Goal: Information Seeking & Learning: Find specific fact

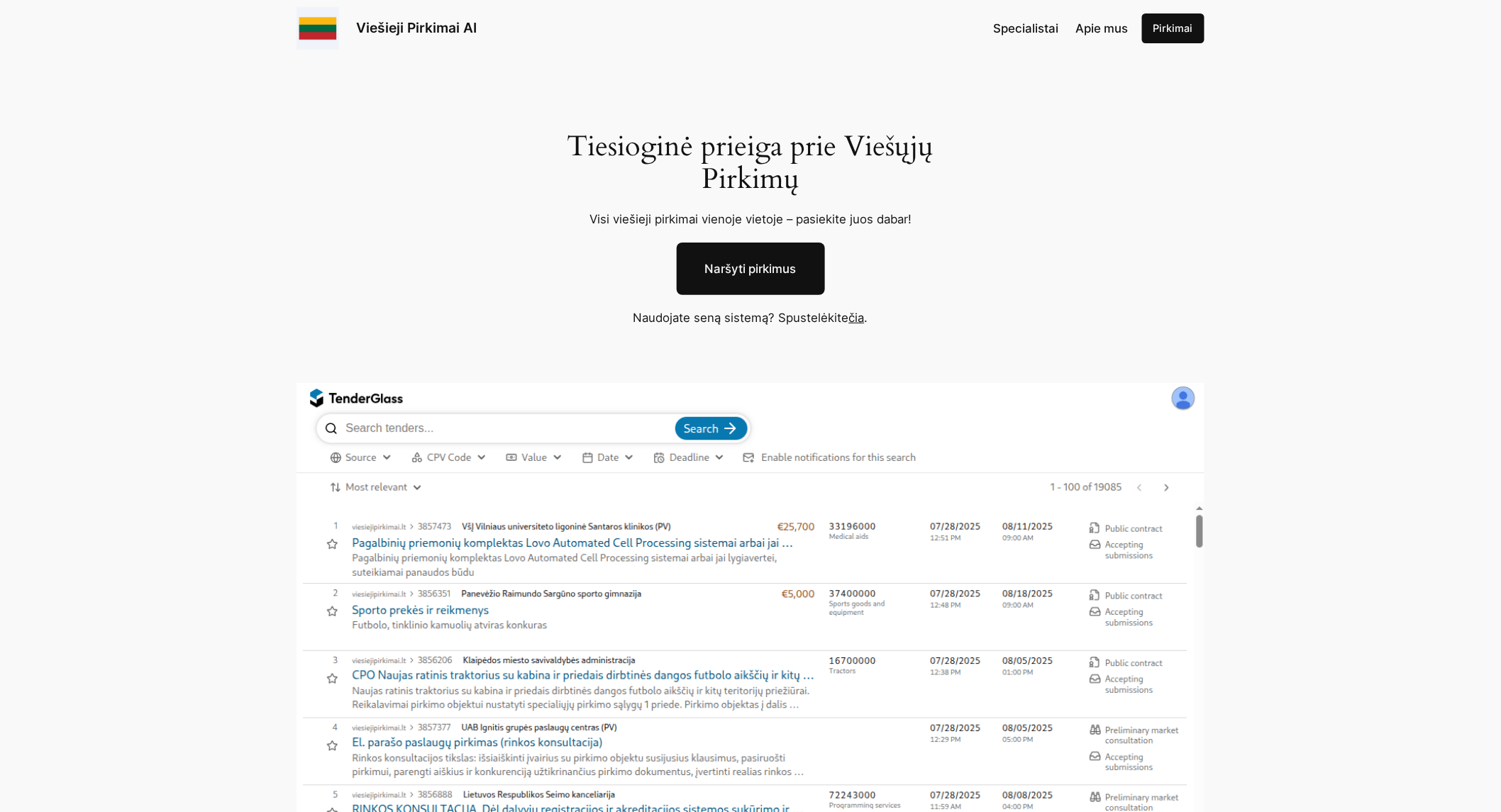
click at [845, 311] on p "Naudojate seną sistemą? Spustelėkite čia ." at bounding box center [750, 317] width 440 height 19
click at [856, 320] on link "čia" at bounding box center [857, 318] width 16 height 14
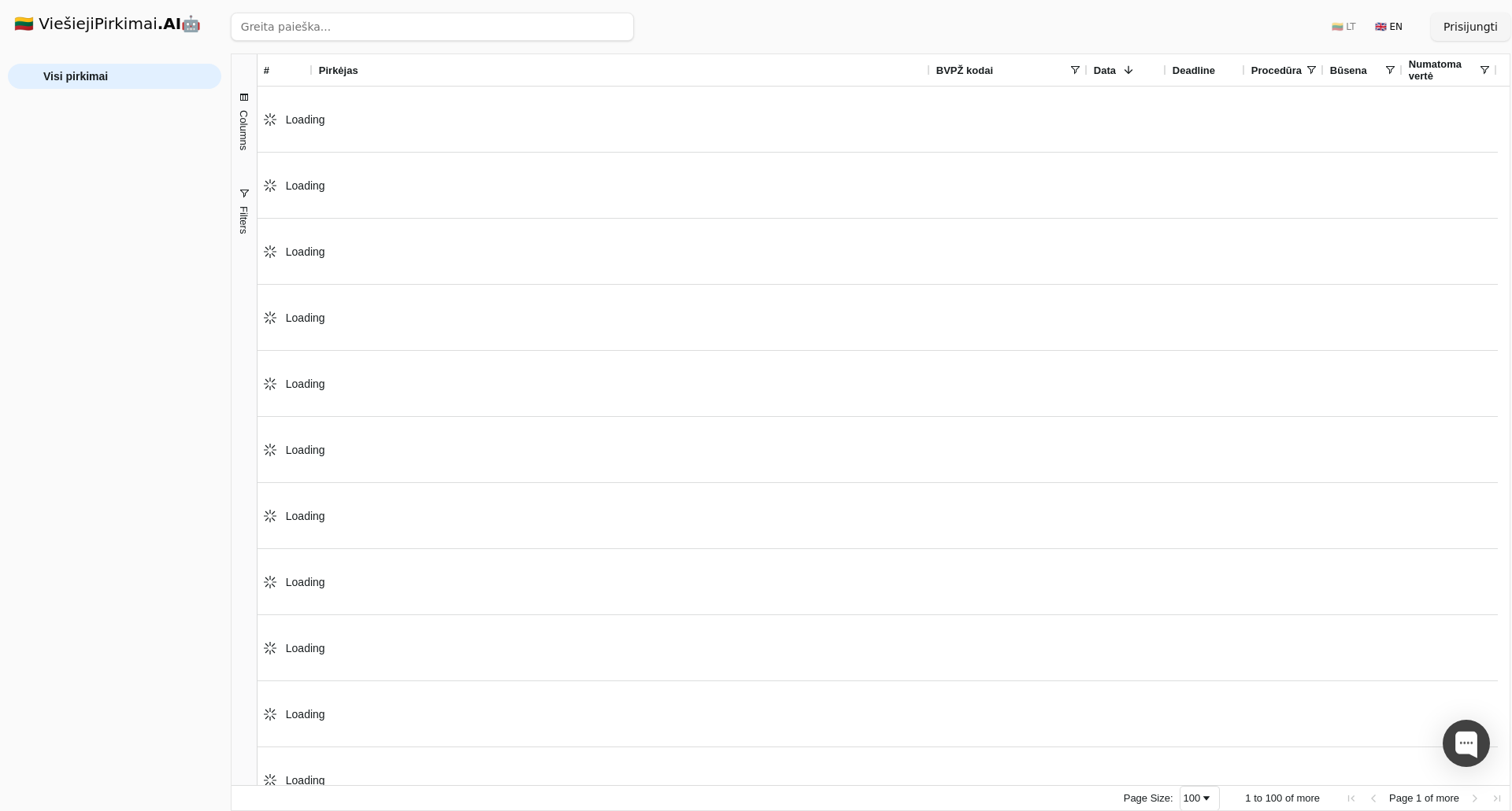
click at [321, 37] on input "search" at bounding box center [432, 26] width 403 height 28
paste input "03221230-7"
type input "03221230-7"
click at [622, 25] on button "Ieškoti" at bounding box center [602, 26] width 62 height 28
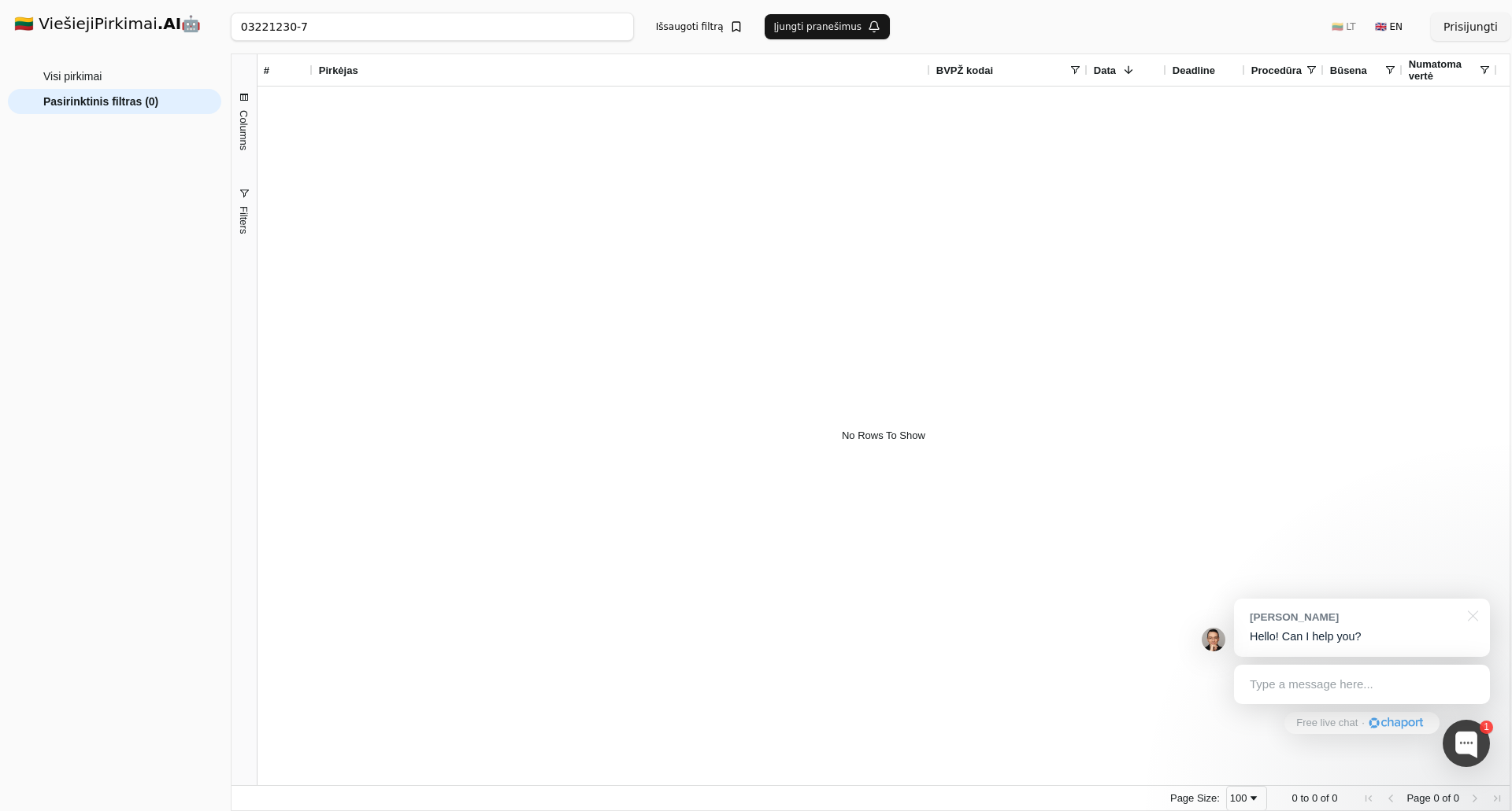
drag, startPoint x: 413, startPoint y: 20, endPoint x: 20, endPoint y: 37, distance: 393.4
click at [20, 37] on div "🇱🇹 ViešiejiPirkimai .AI 🤖 Prisijungti Group Visi pirkimai Pasirinktinis filtras…" at bounding box center [756, 405] width 1512 height 811
click at [246, 221] on span "Filters" at bounding box center [243, 220] width 12 height 27
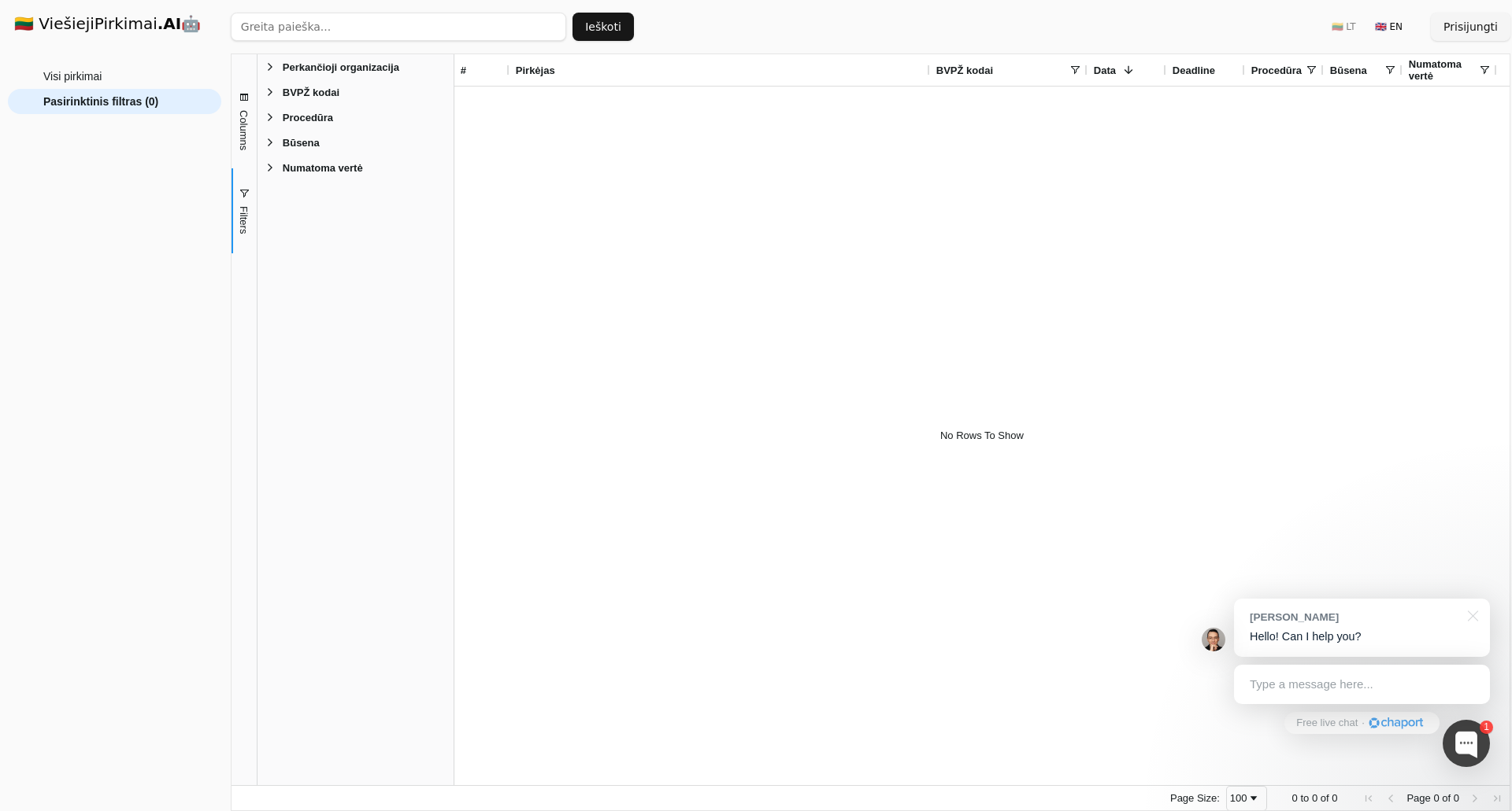
click at [293, 97] on span "BVPŽ kodai" at bounding box center [311, 92] width 57 height 12
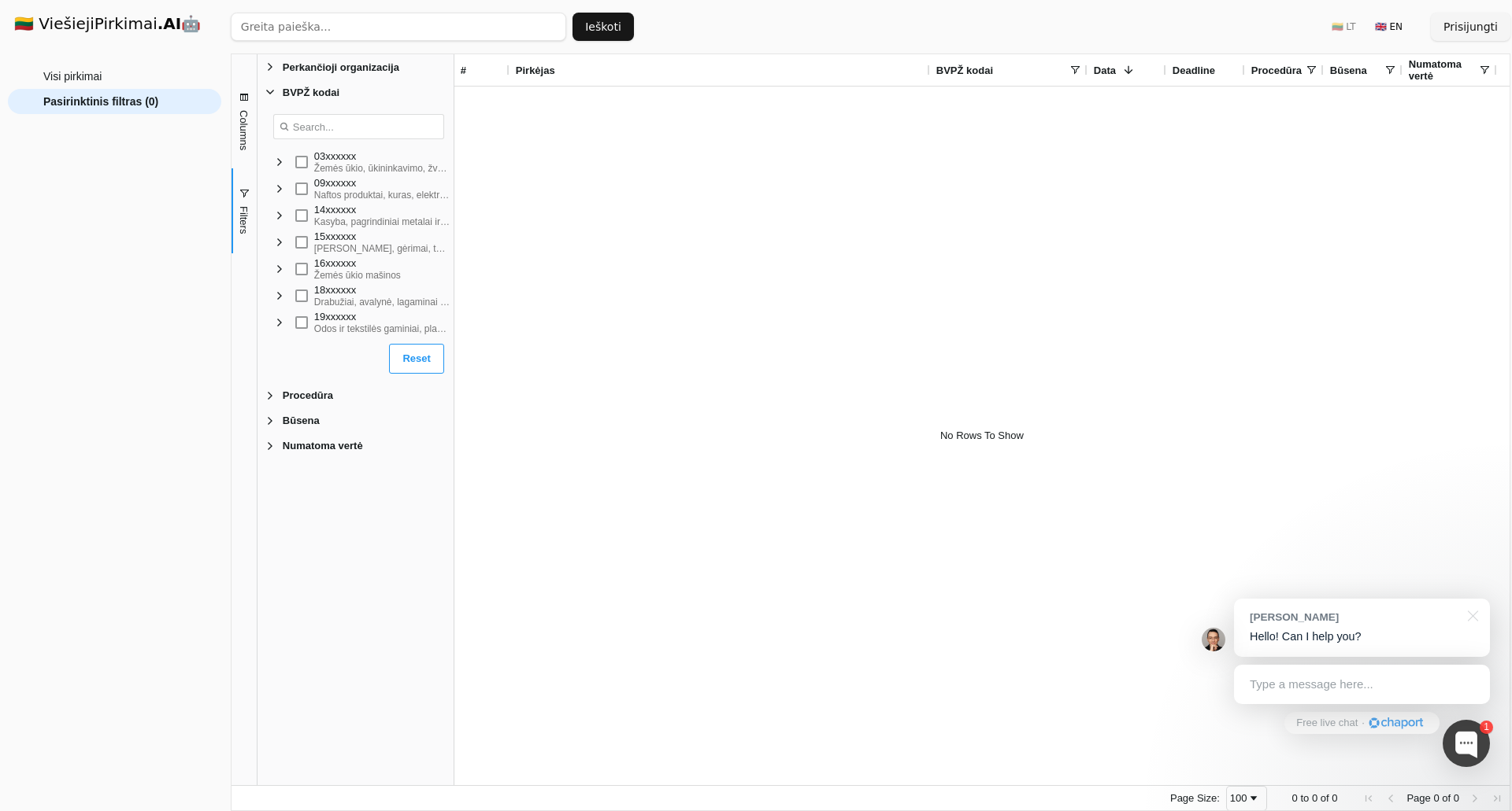
click at [351, 133] on input "Search filter values" at bounding box center [358, 127] width 171 height 25
type input "03221230"
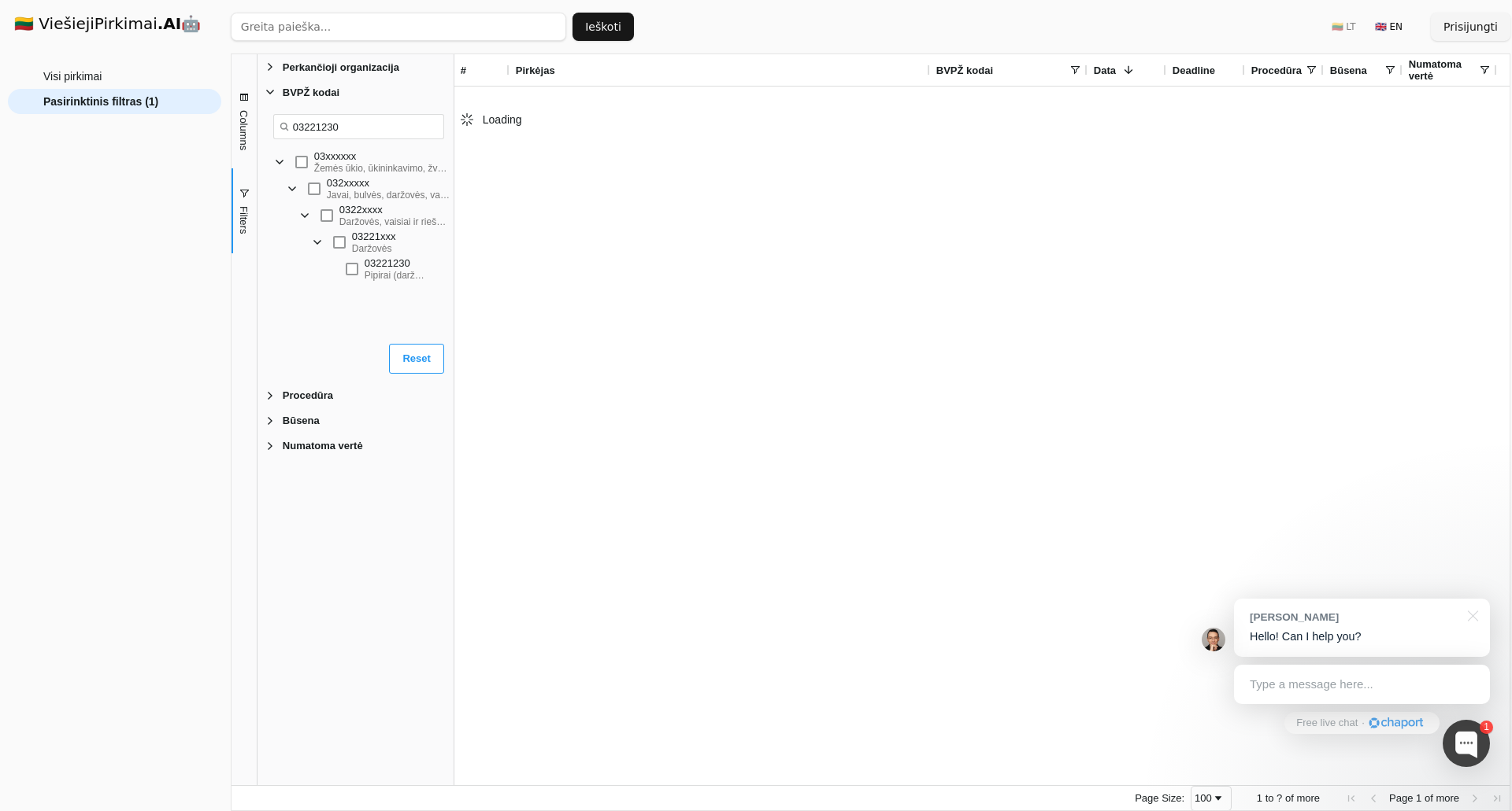
click at [304, 188] on div "032xxxxx Javai, bulvės, daržovės, vaisiai ir riešutai" at bounding box center [358, 188] width 189 height 26
click at [331, 229] on div "0322xxxx Daržovės, vaisiai ir riešutai" at bounding box center [398, 215] width 155 height 26
